Goal: Task Accomplishment & Management: Manage account settings

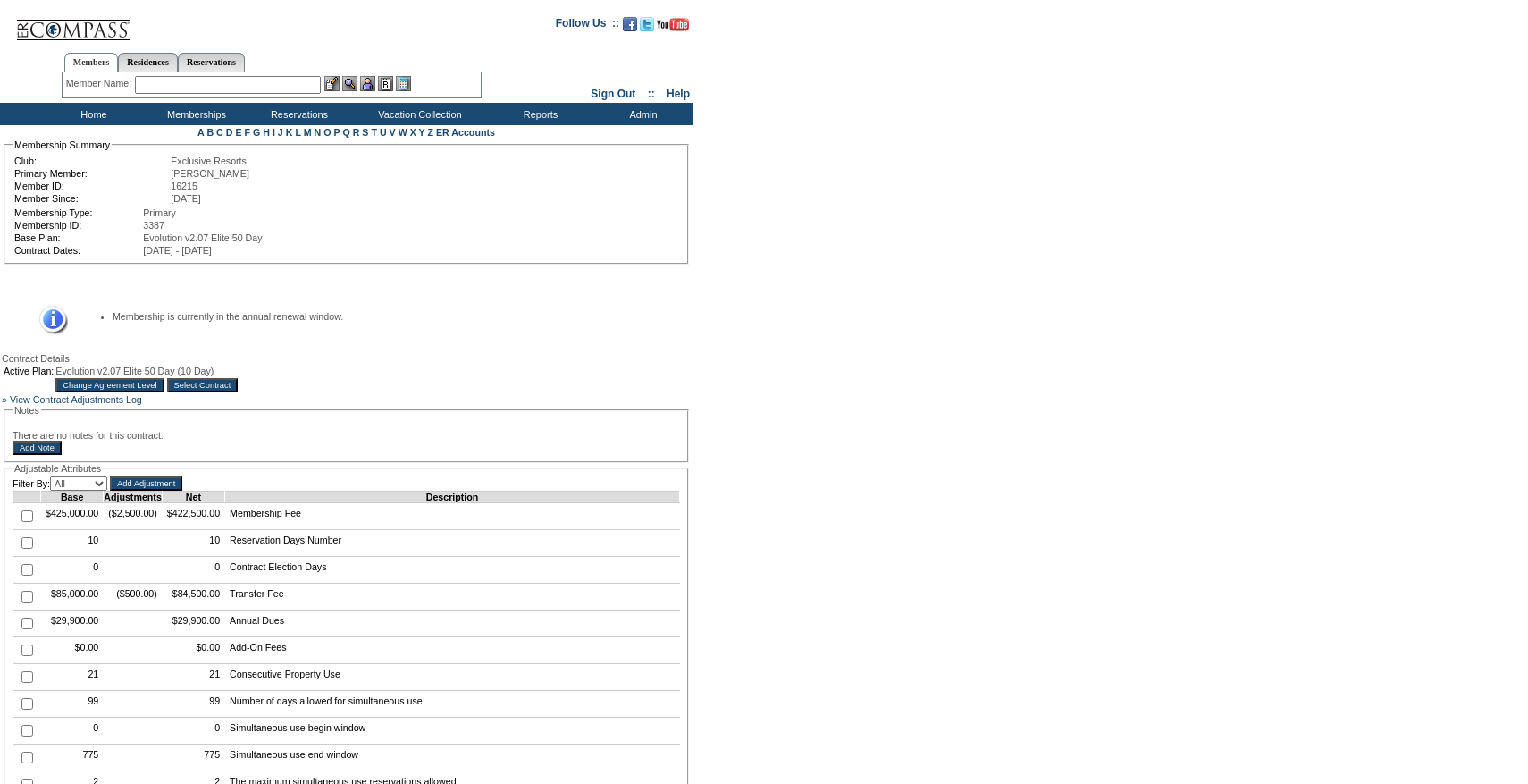
click at [238, 392] on input "Select Contract" at bounding box center [202, 385] width 71 height 15
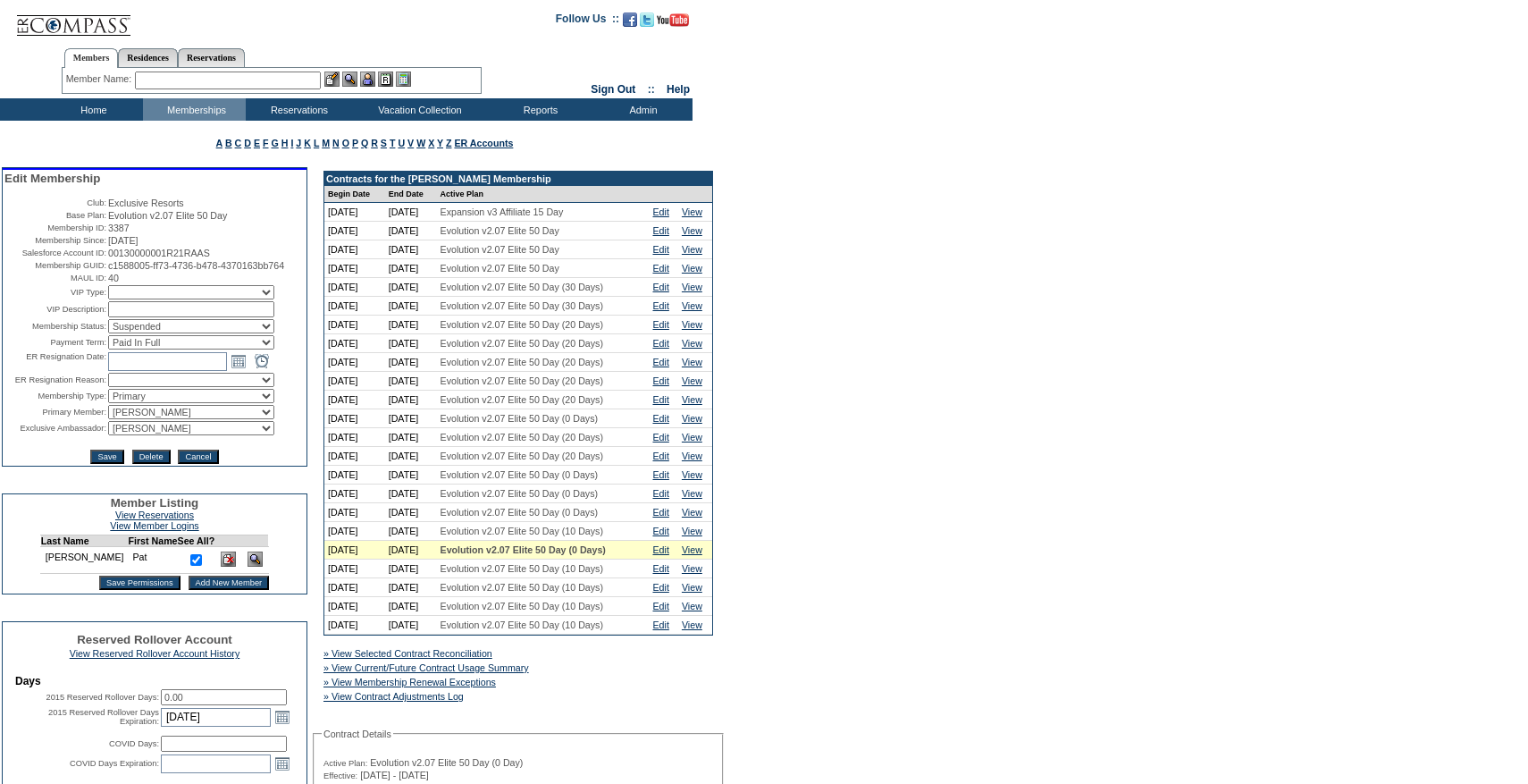
click at [227, 333] on select "Active Restricted Expired Inactive Past Due Disabled Resigned - Active Resigned…" at bounding box center [191, 326] width 166 height 15
select select "Active"
click at [108, 333] on select "Active Restricted Expired Inactive Past Due Disabled Resigned - Active Resigned…" at bounding box center [191, 326] width 166 height 15
click at [103, 464] on td "Save Delete Cancel" at bounding box center [155, 451] width 301 height 25
click at [104, 464] on input "Save" at bounding box center [106, 456] width 33 height 15
